Goal: Entertainment & Leisure: Consume media (video, audio)

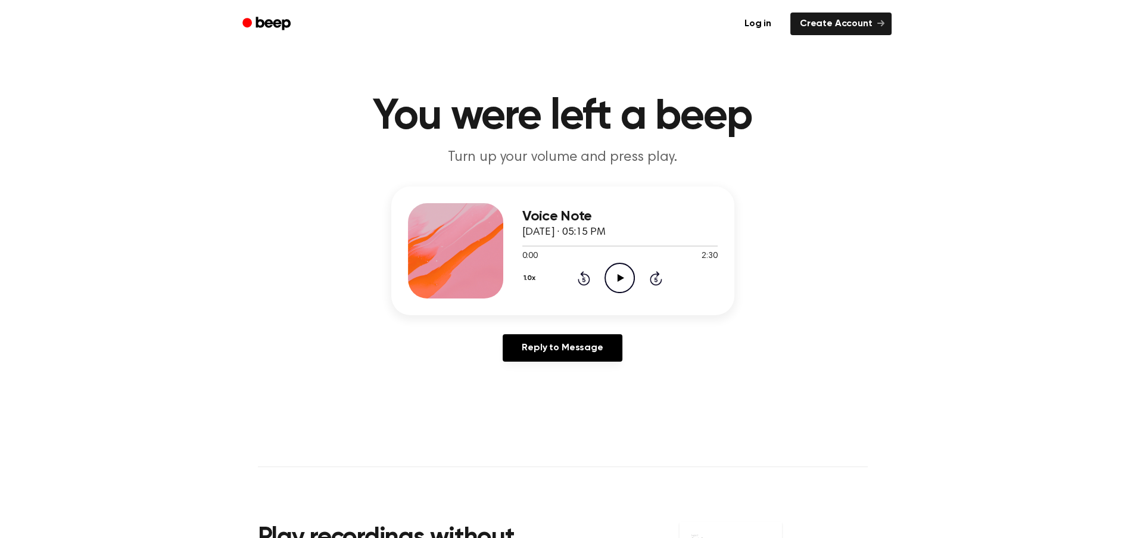
click at [611, 270] on icon "Play Audio" at bounding box center [620, 278] width 30 height 30
click at [612, 272] on icon "Pause Audio" at bounding box center [620, 278] width 30 height 30
click at [612, 277] on icon "Play Audio" at bounding box center [620, 278] width 30 height 30
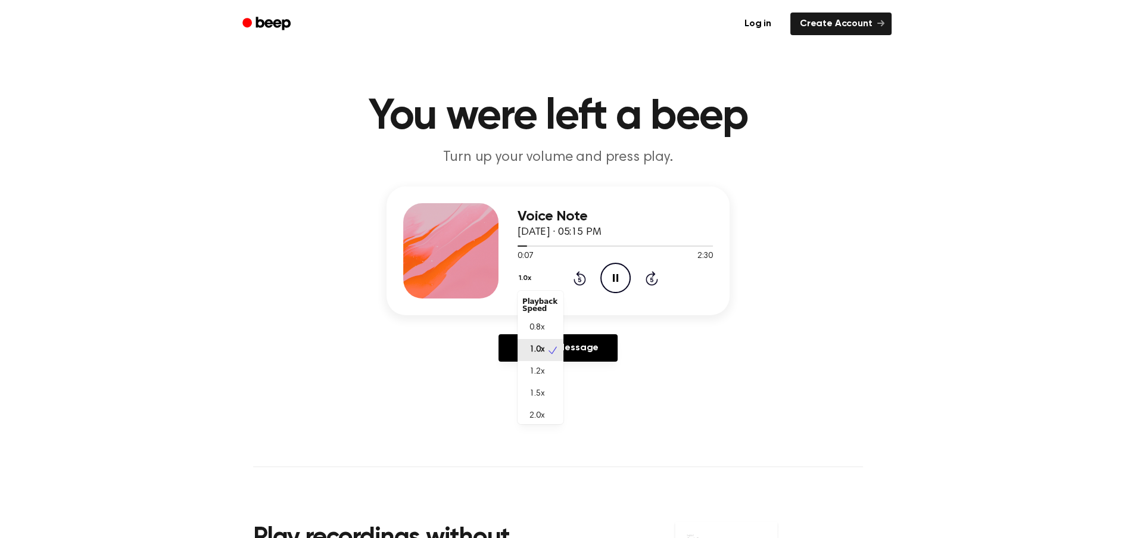
click at [531, 281] on button "1.0x" at bounding box center [527, 278] width 18 height 20
drag, startPoint x: 543, startPoint y: 396, endPoint x: 536, endPoint y: 414, distance: 19.2
click at [536, 414] on span "2.0x" at bounding box center [541, 416] width 15 height 13
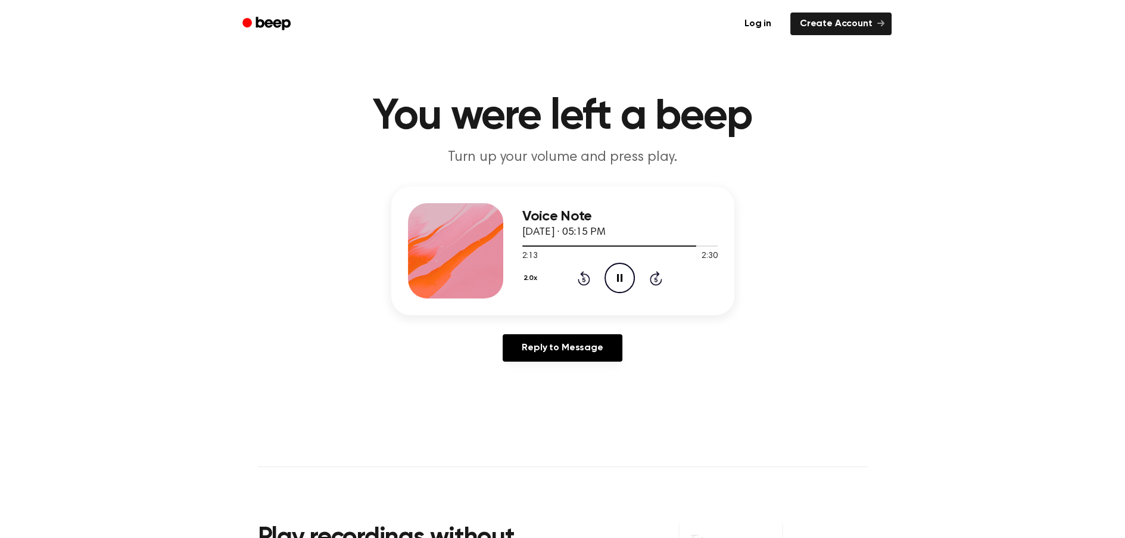
click at [618, 268] on icon "Pause Audio" at bounding box center [620, 278] width 30 height 30
click at [618, 278] on icon at bounding box center [621, 278] width 7 height 8
click at [627, 282] on icon "Play Audio" at bounding box center [620, 278] width 30 height 30
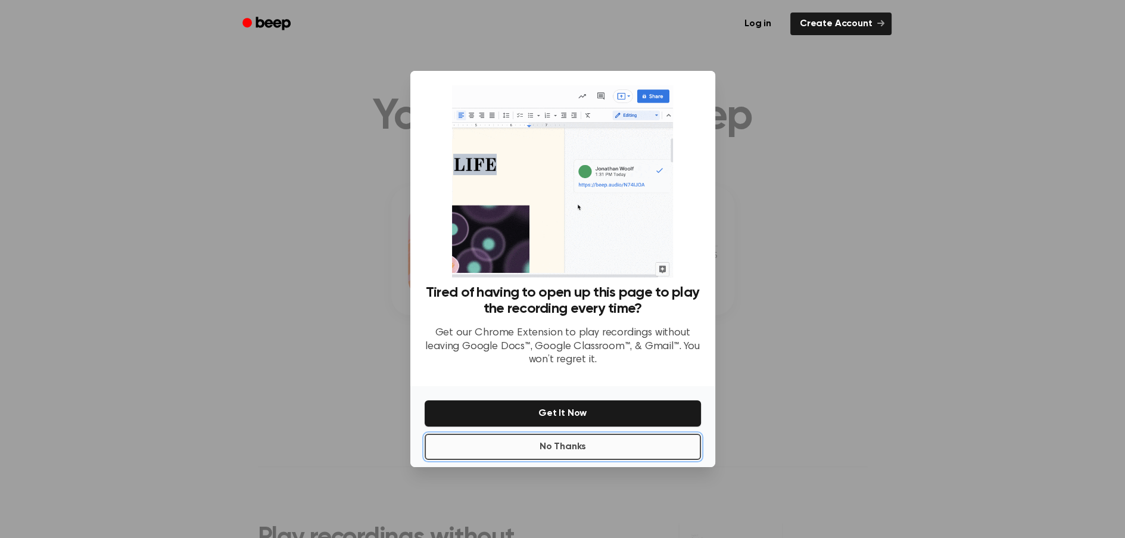
click at [579, 442] on button "No Thanks" at bounding box center [563, 447] width 276 height 26
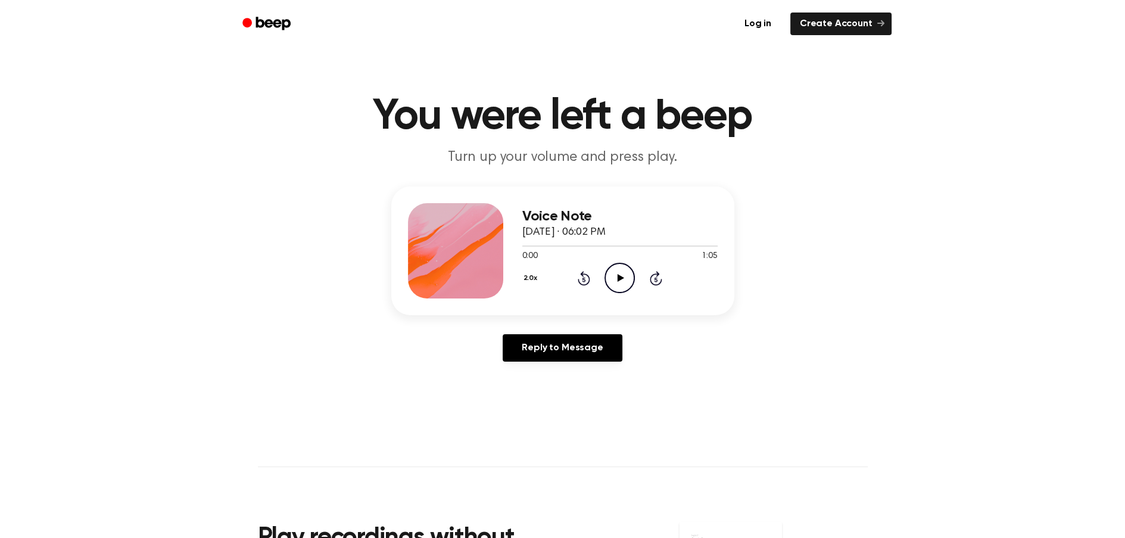
click at [619, 272] on icon "Play Audio" at bounding box center [620, 278] width 30 height 30
click at [618, 278] on icon at bounding box center [619, 278] width 5 height 8
